Goal: Transaction & Acquisition: Book appointment/travel/reservation

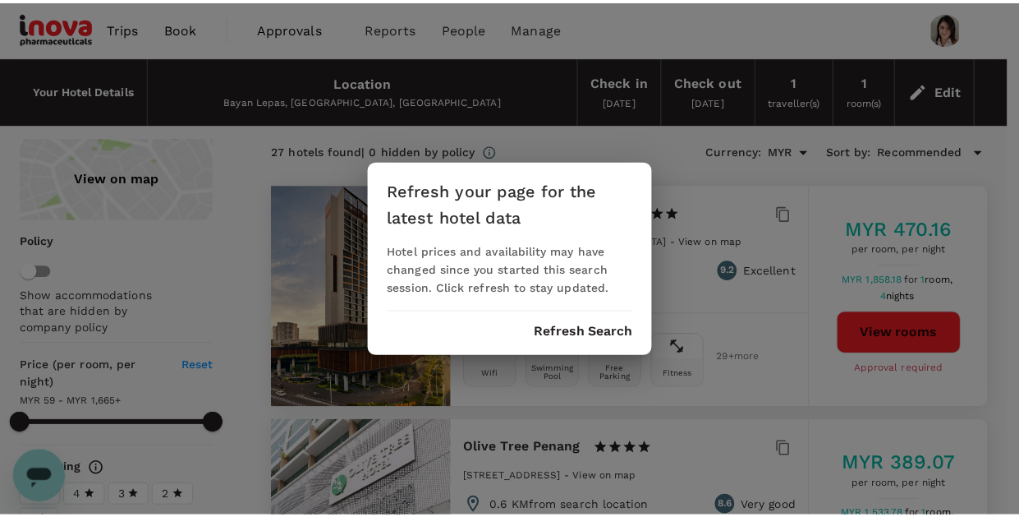
scroll to position [2613, 0]
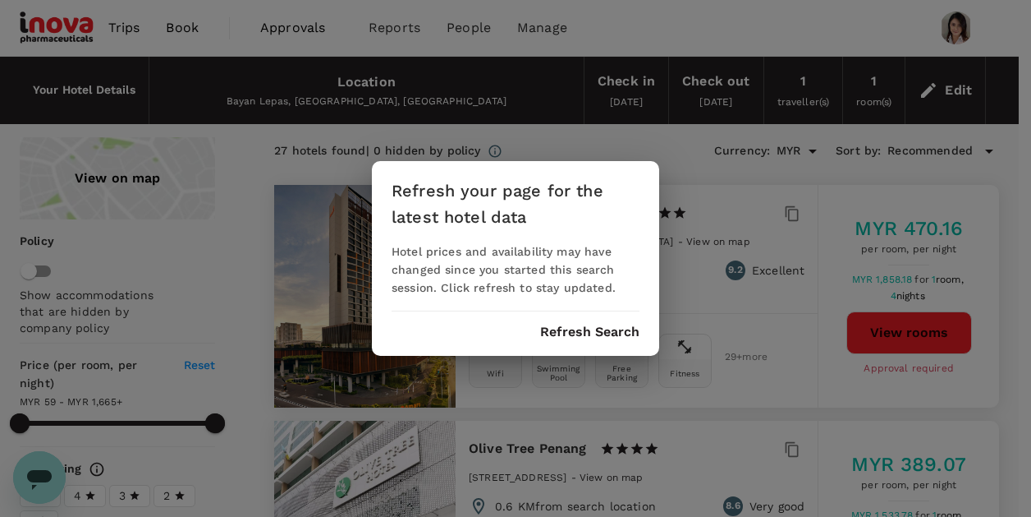
click at [572, 327] on button "Refresh Search" at bounding box center [589, 331] width 99 height 15
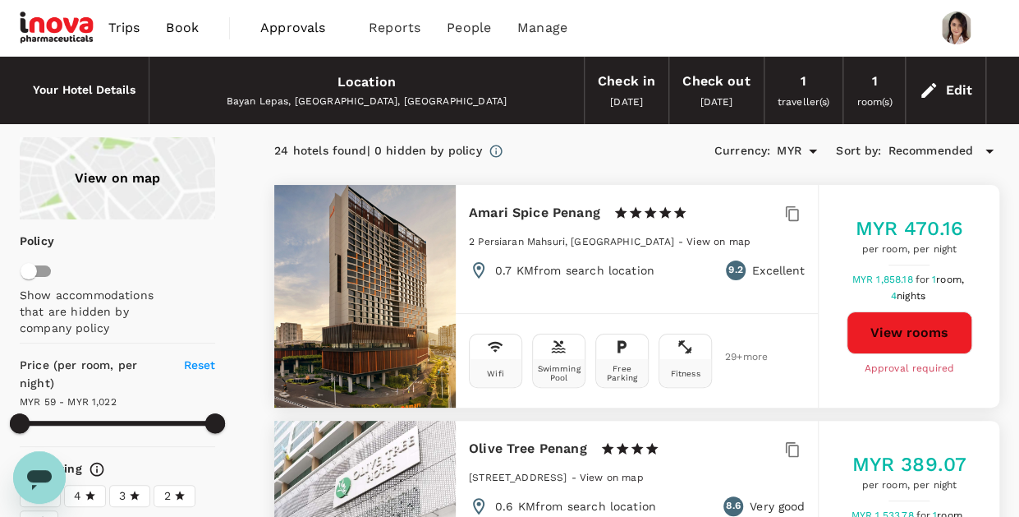
click at [195, 31] on span "Book" at bounding box center [182, 28] width 33 height 20
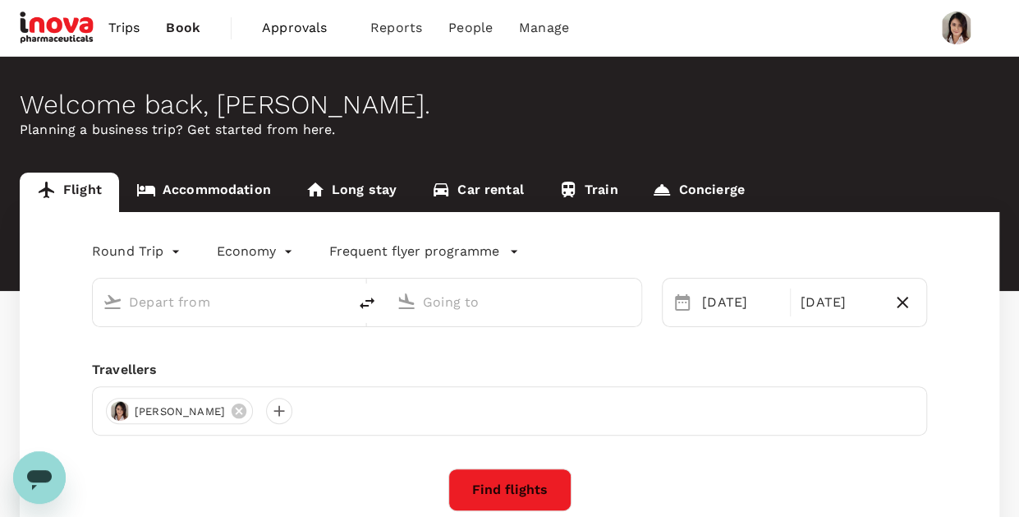
type input "Kuala Lumpur Intl ([GEOGRAPHIC_DATA])"
type input "Penang Intl (PEN)"
type input "Kuala Lumpur Intl ([GEOGRAPHIC_DATA])"
type input "Penang Intl (PEN)"
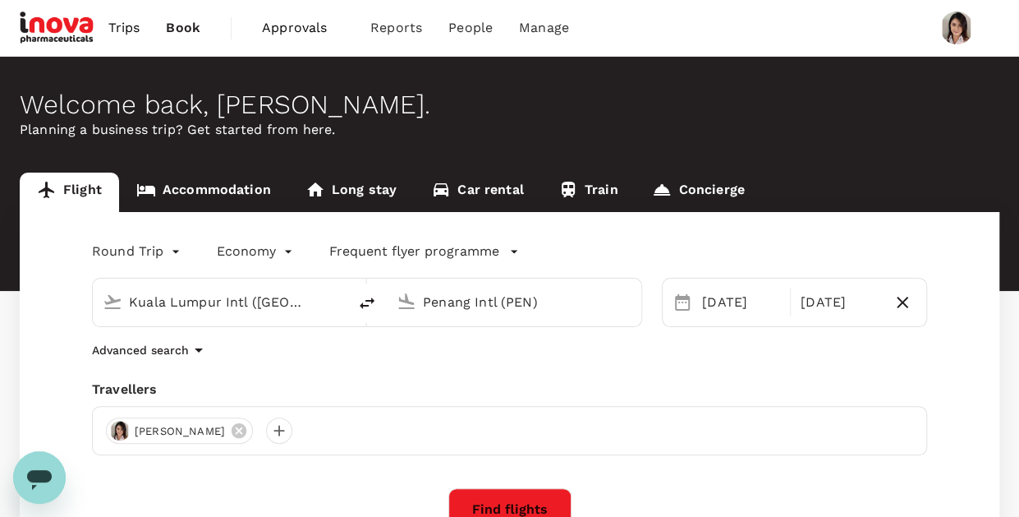
click at [237, 187] on link "Accommodation" at bounding box center [203, 191] width 169 height 39
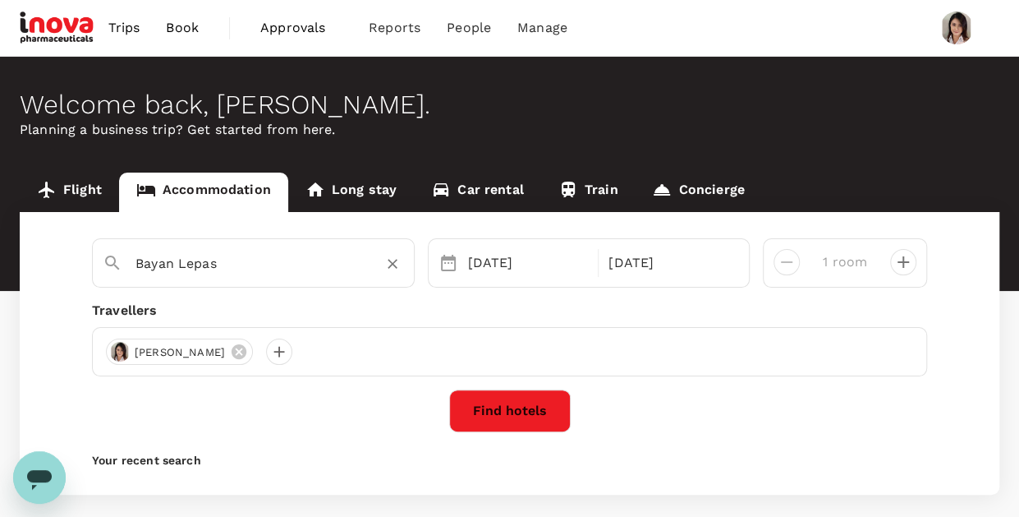
click at [278, 264] on input "Bayan Lepas" at bounding box center [247, 262] width 223 height 25
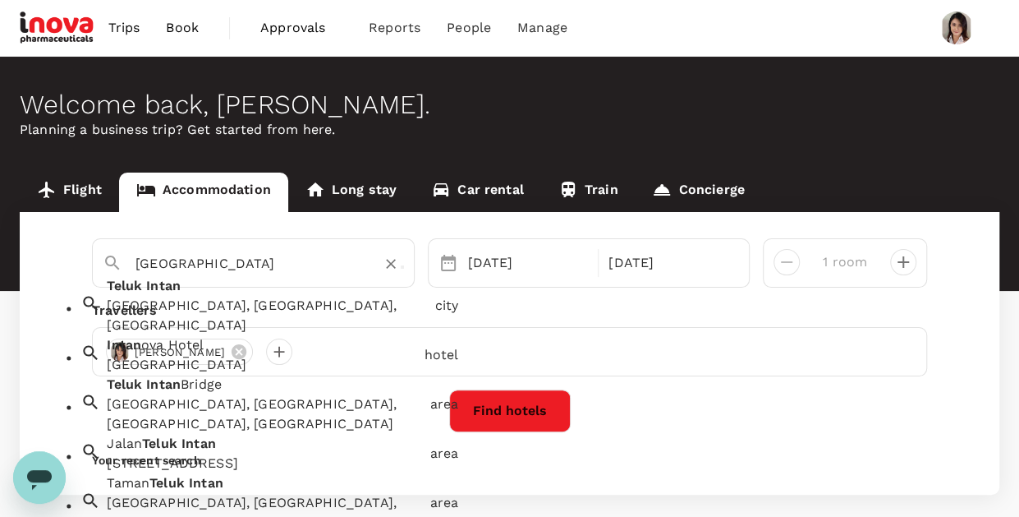
type input "Bayan Lepas"
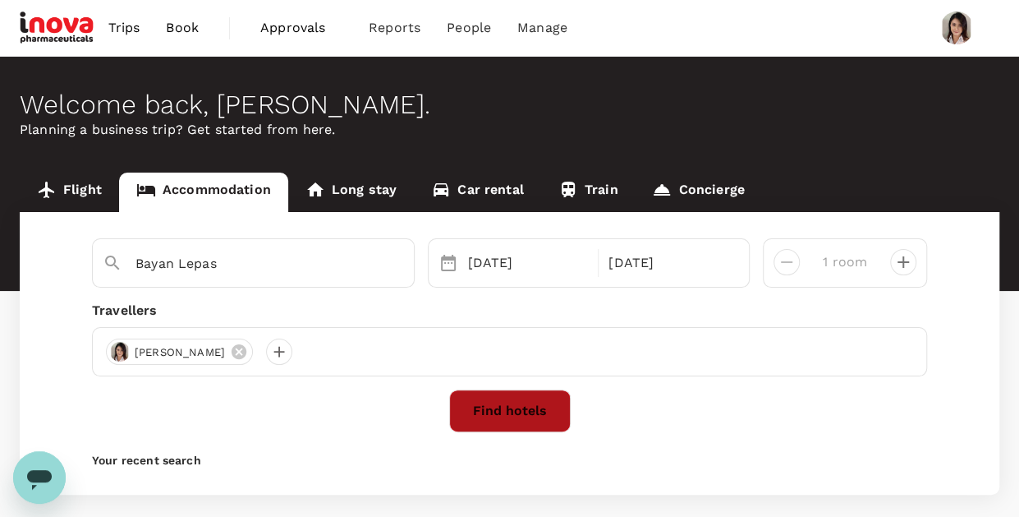
click at [550, 408] on button "Find hotels" at bounding box center [510, 410] width 122 height 43
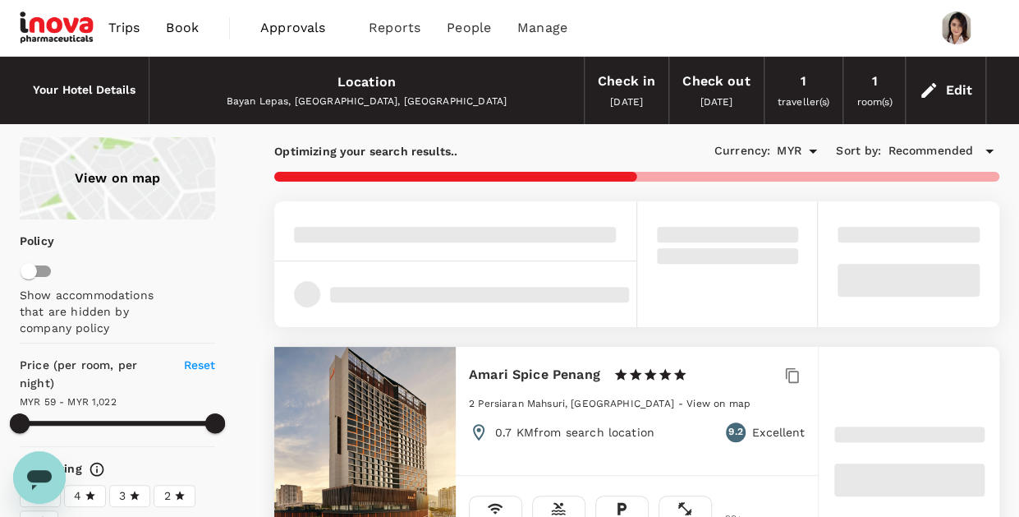
scroll to position [164, 0]
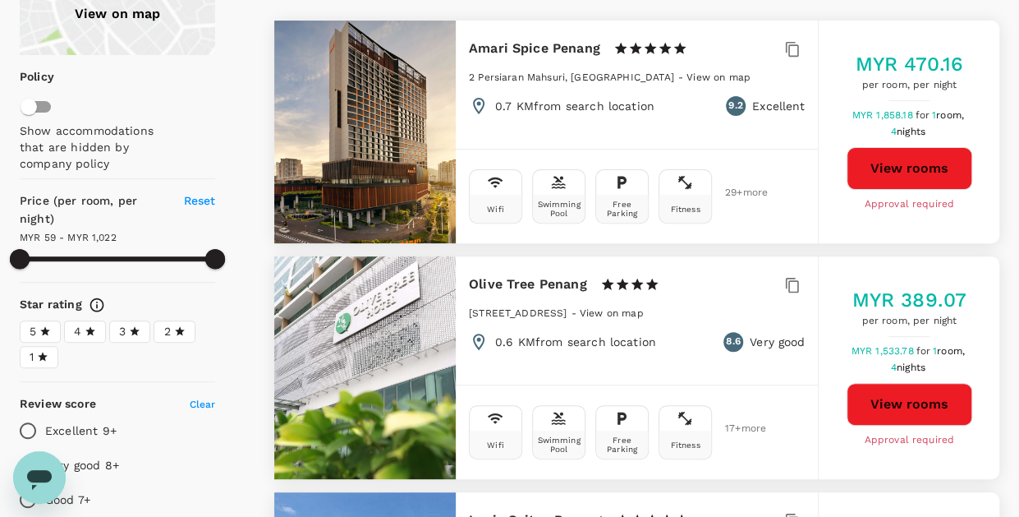
type input "1022.09"
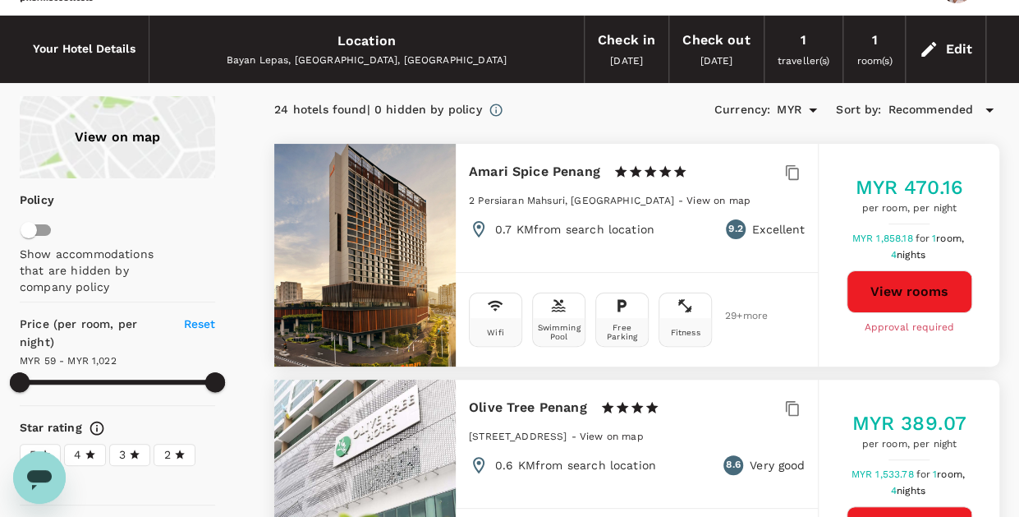
scroll to position [0, 0]
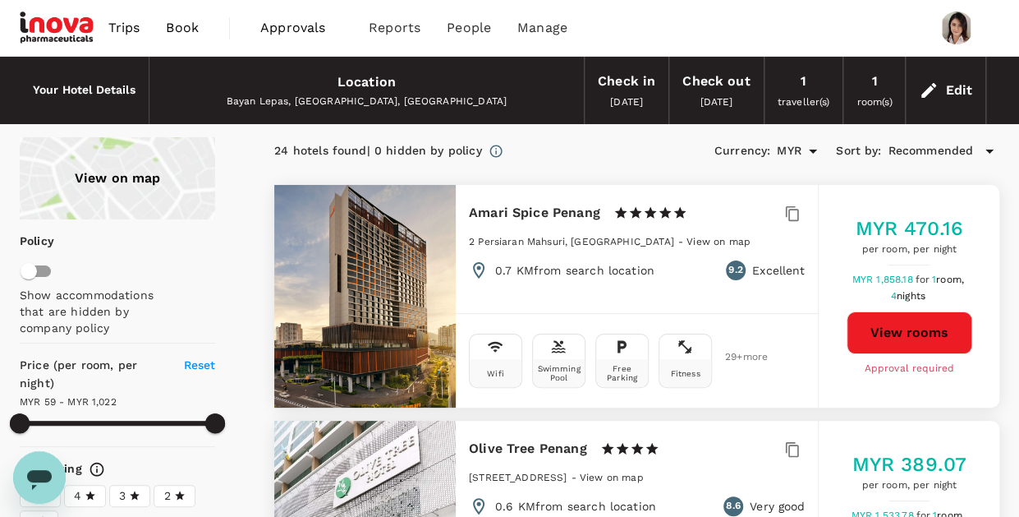
click at [132, 30] on span "Trips" at bounding box center [124, 28] width 32 height 20
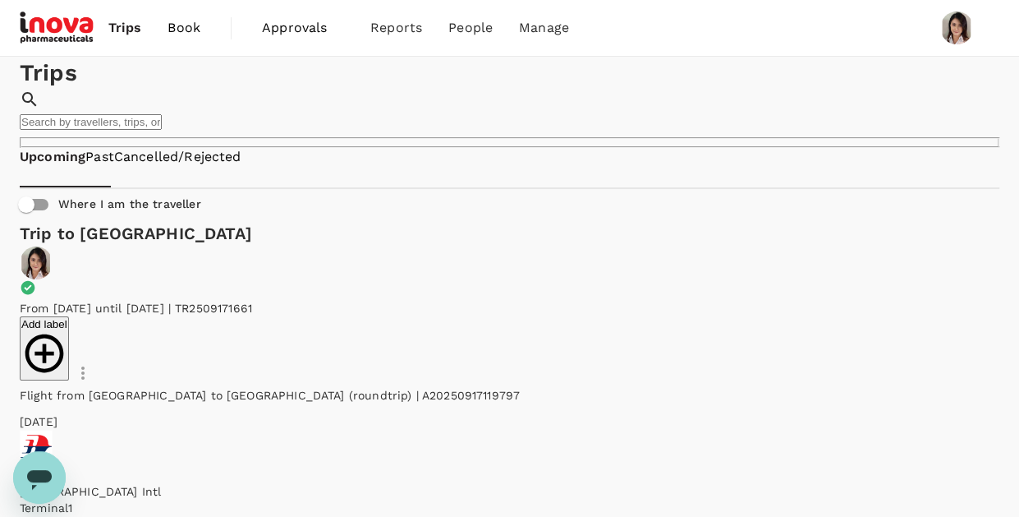
click at [183, 25] on span "Book" at bounding box center [184, 28] width 33 height 20
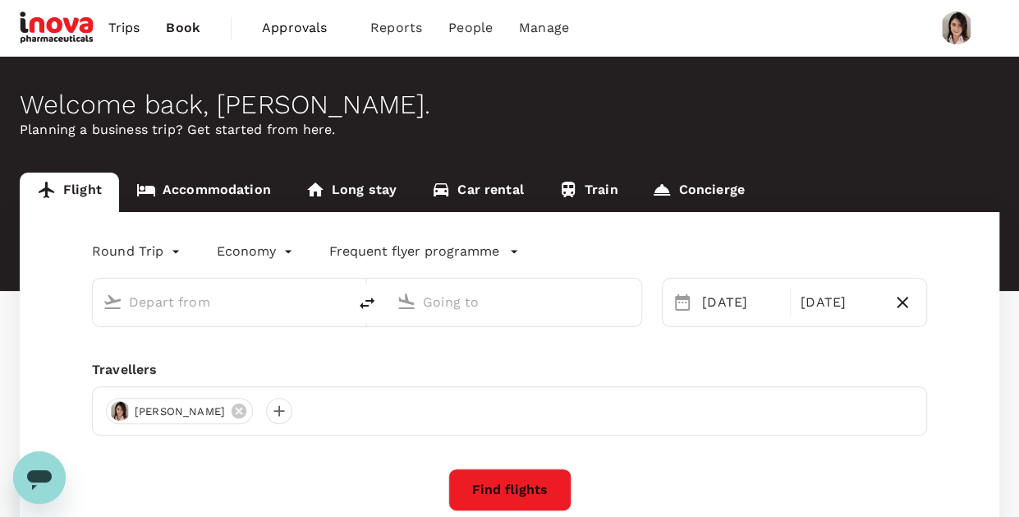
type input "Kuala Lumpur Intl ([GEOGRAPHIC_DATA])"
type input "Penang Intl (PEN)"
type input "Kuala Lumpur Intl ([GEOGRAPHIC_DATA])"
type input "Penang Intl (PEN)"
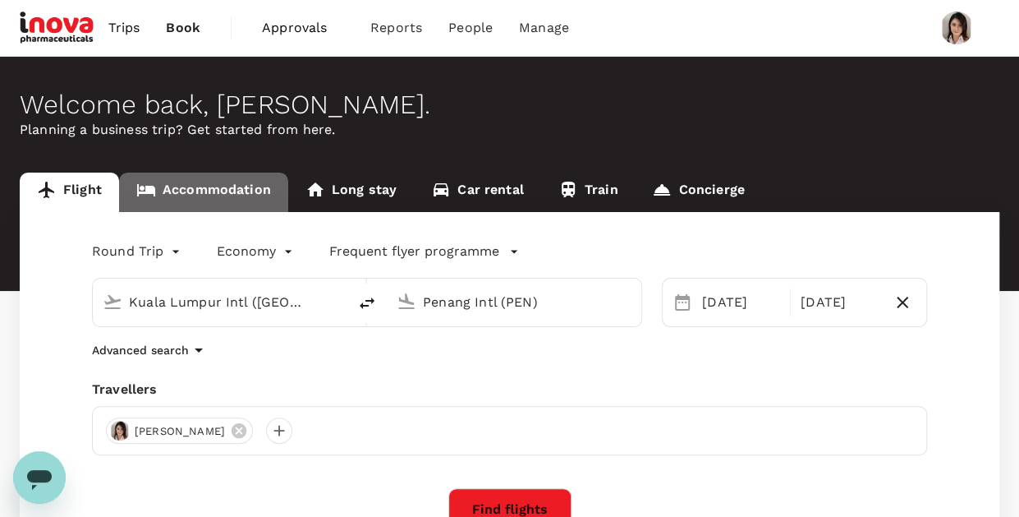
click at [204, 197] on link "Accommodation" at bounding box center [203, 191] width 169 height 39
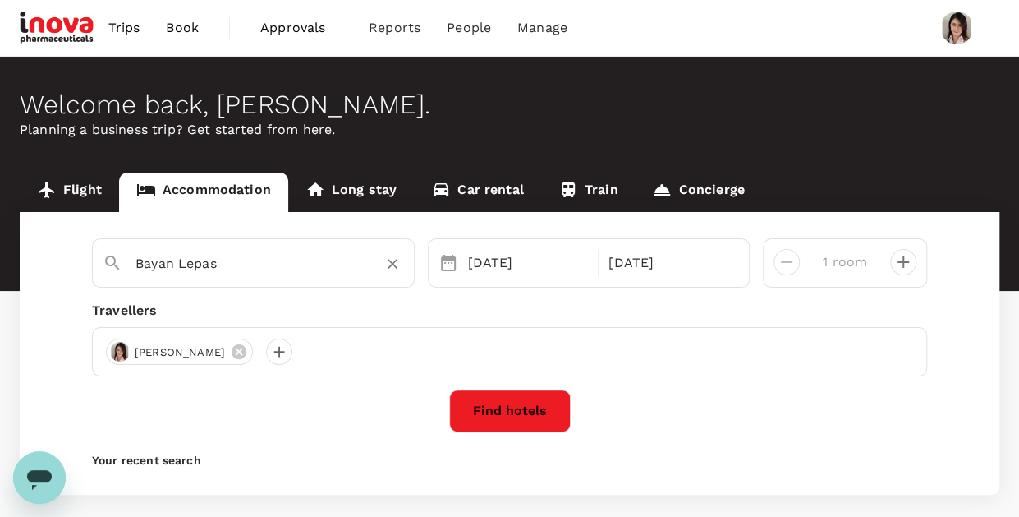
click at [315, 272] on input "Bayan Lepas" at bounding box center [247, 262] width 223 height 25
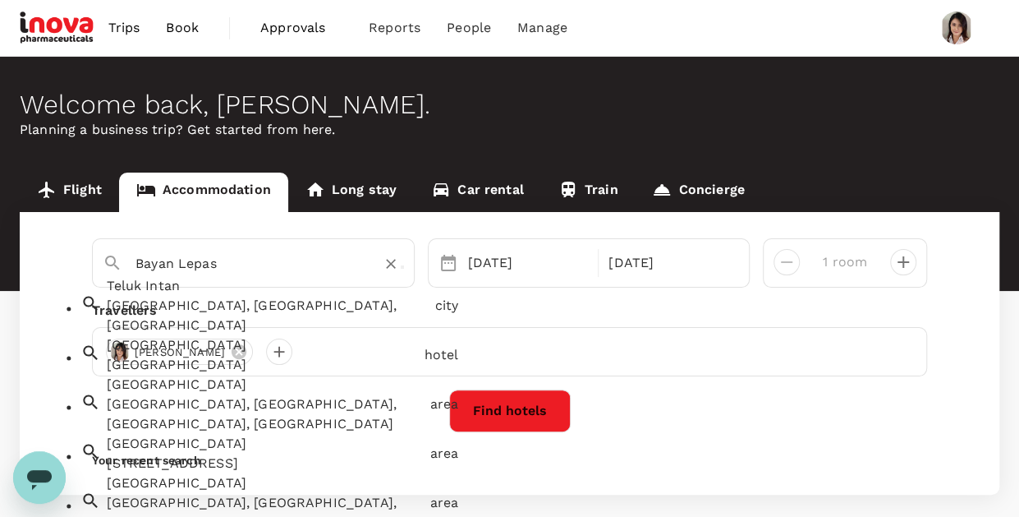
click at [223, 318] on div "[GEOGRAPHIC_DATA], [GEOGRAPHIC_DATA], [GEOGRAPHIC_DATA]" at bounding box center [267, 315] width 321 height 39
type input "Teluk Intan"
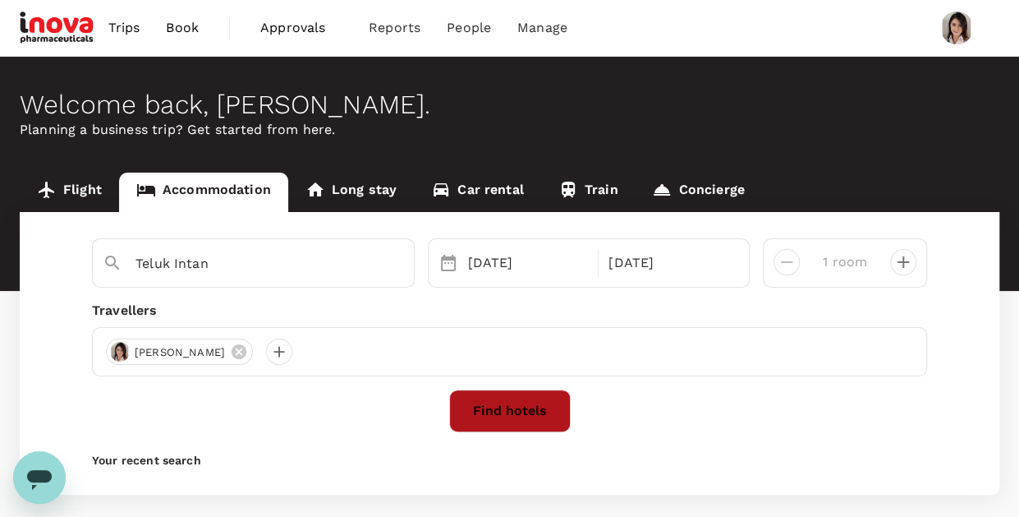
click at [528, 408] on button "Find hotels" at bounding box center [510, 410] width 122 height 43
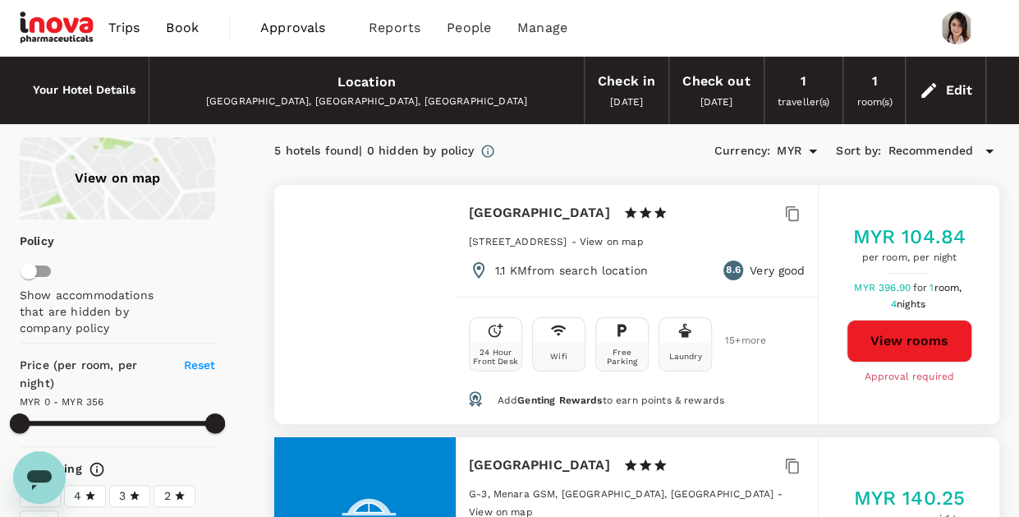
type input "355"
